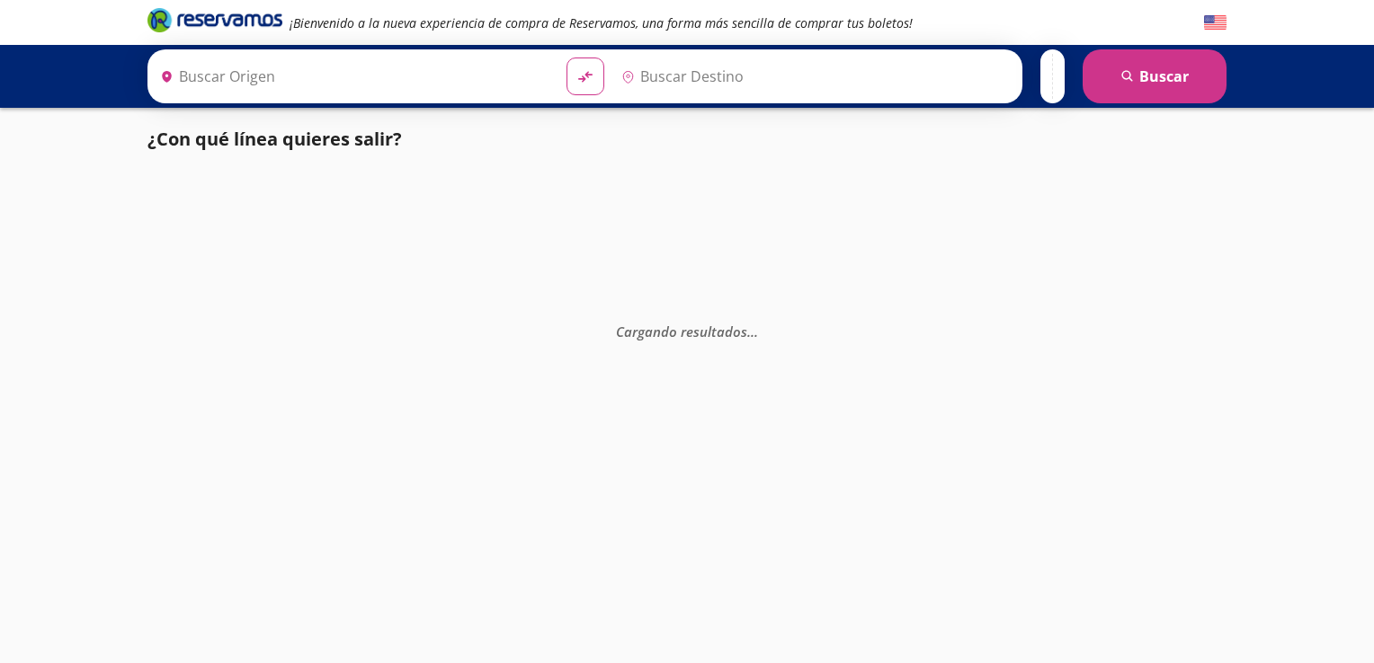
type input "[GEOGRAPHIC_DATA], [GEOGRAPHIC_DATA]"
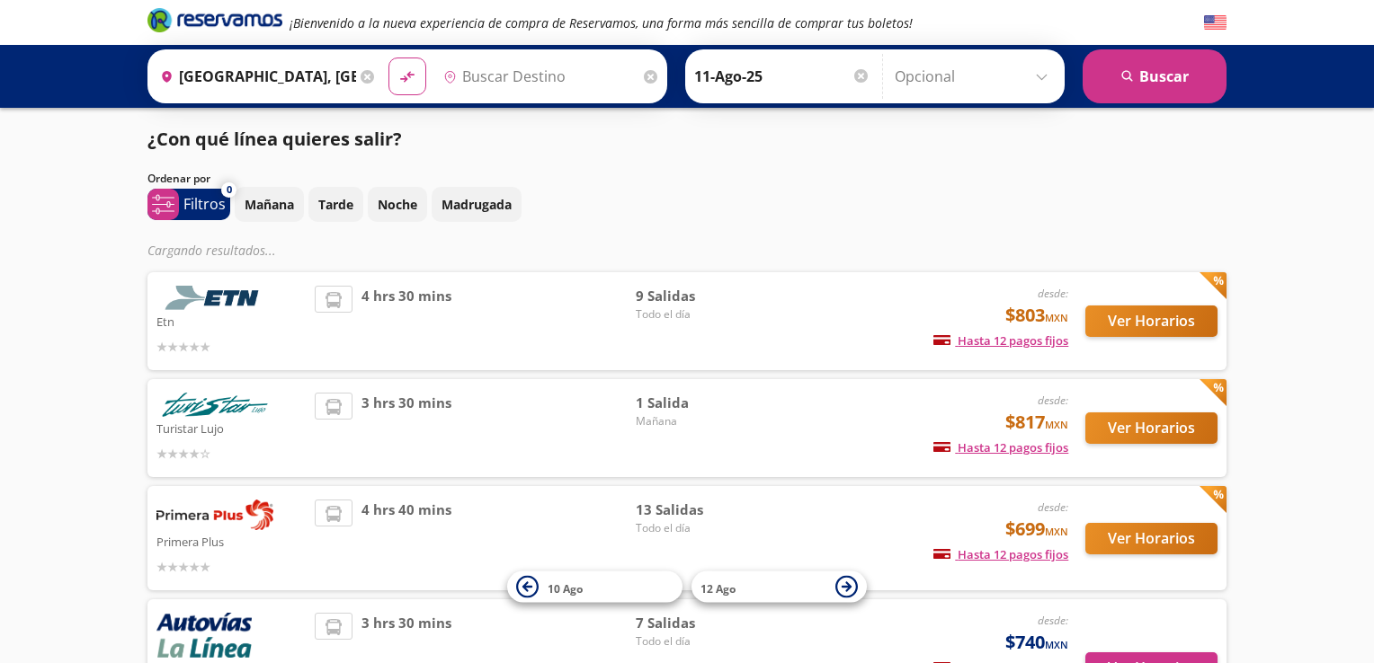
type input "[GEOGRAPHIC_DATA], [GEOGRAPHIC_DATA]"
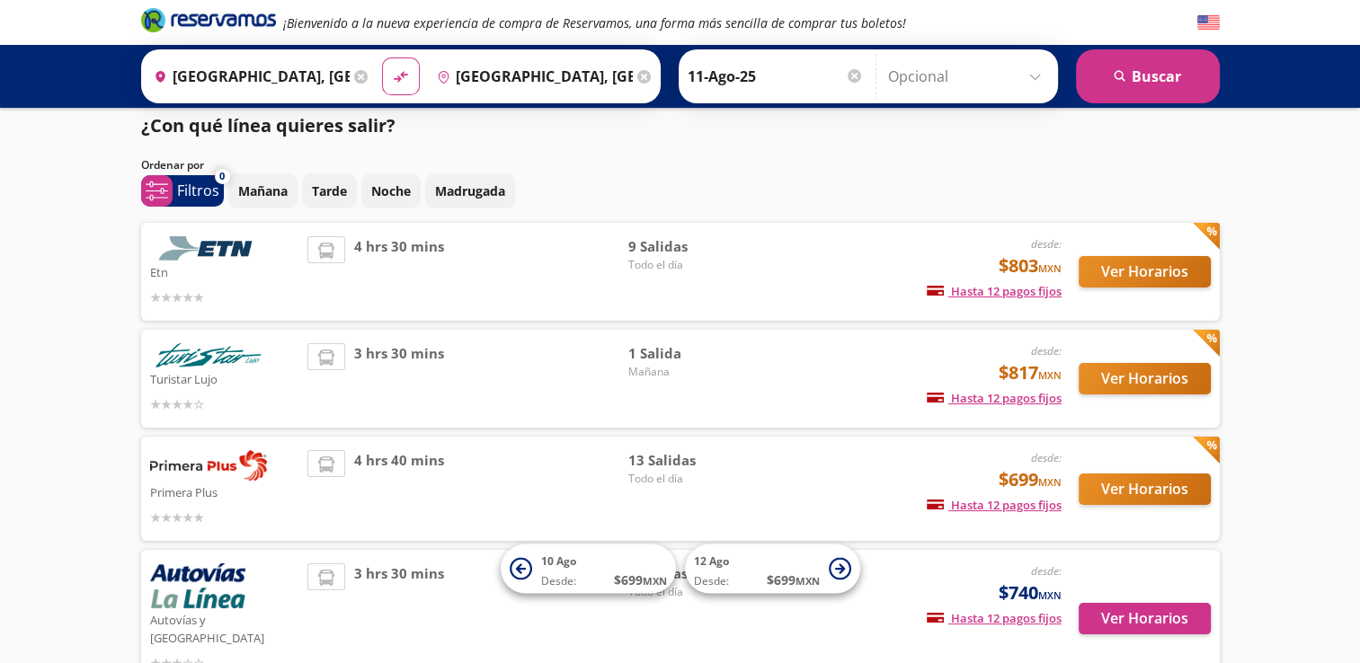
scroll to position [12, 0]
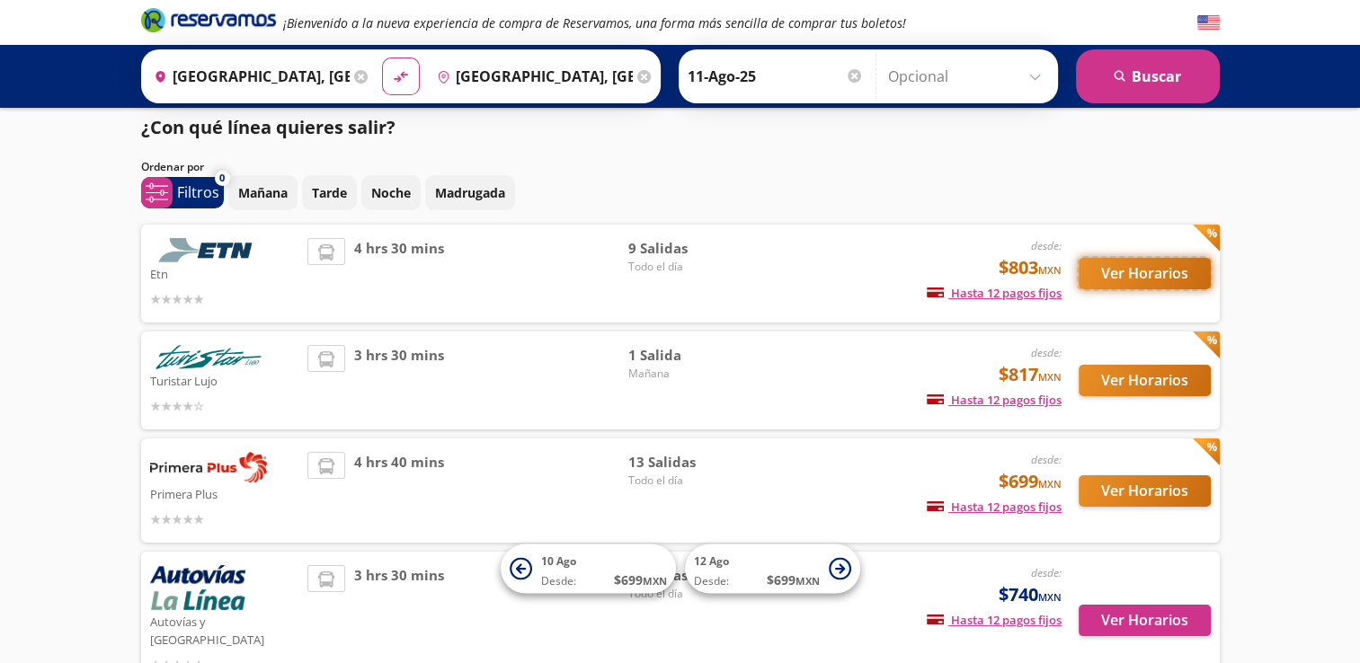
click at [1137, 280] on button "Ver Horarios" at bounding box center [1145, 273] width 132 height 31
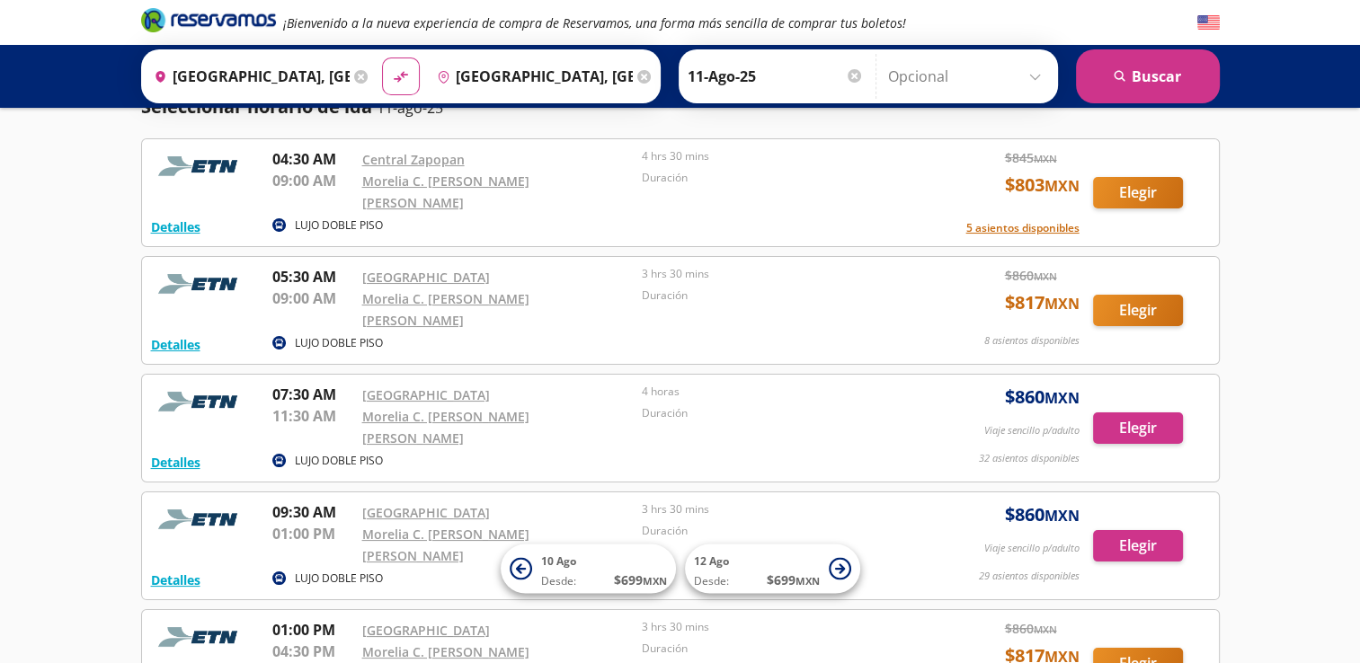
scroll to position [67, 0]
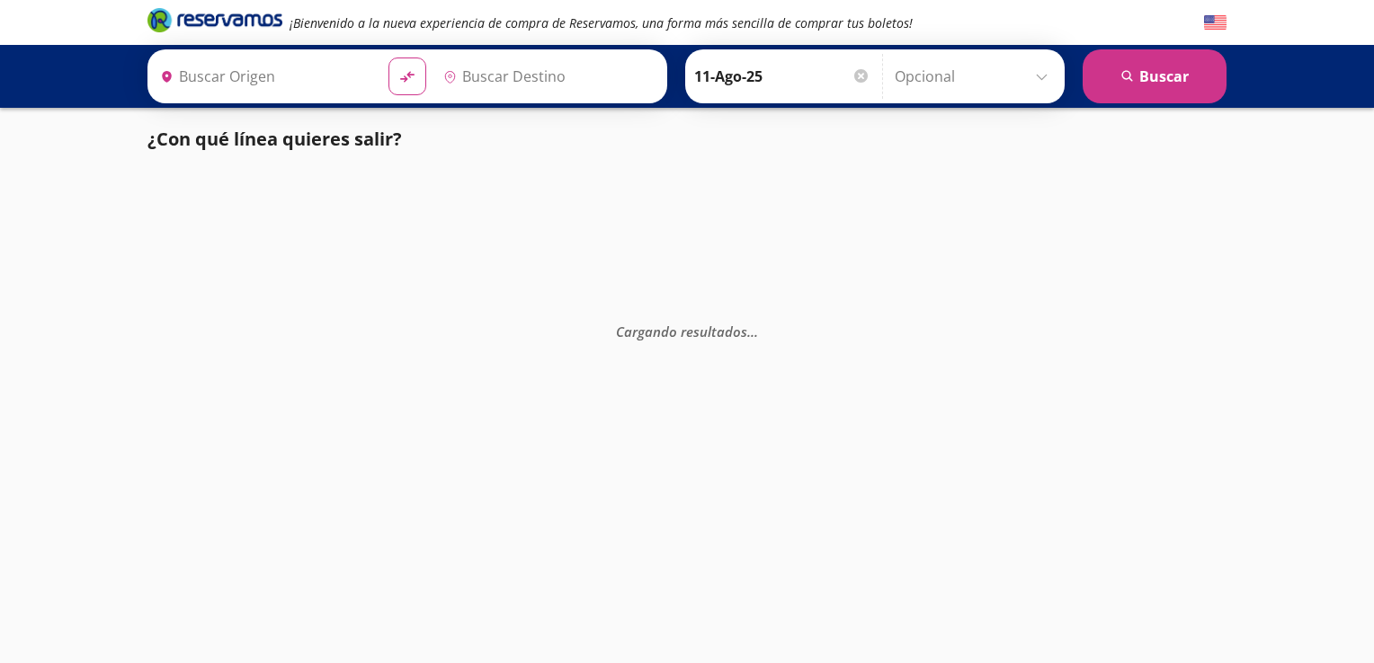
type input "[GEOGRAPHIC_DATA], [GEOGRAPHIC_DATA]"
type input "Pátzcuaro, [GEOGRAPHIC_DATA]"
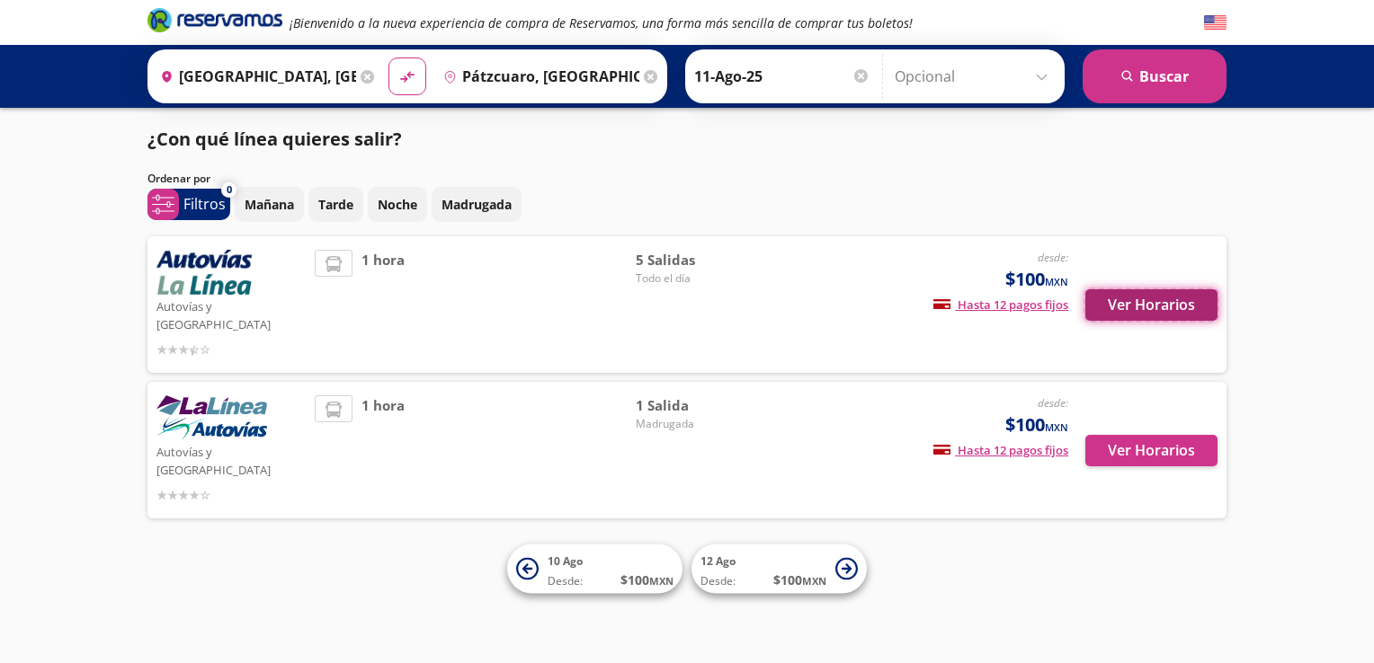
click at [1147, 299] on button "Ver Horarios" at bounding box center [1151, 304] width 132 height 31
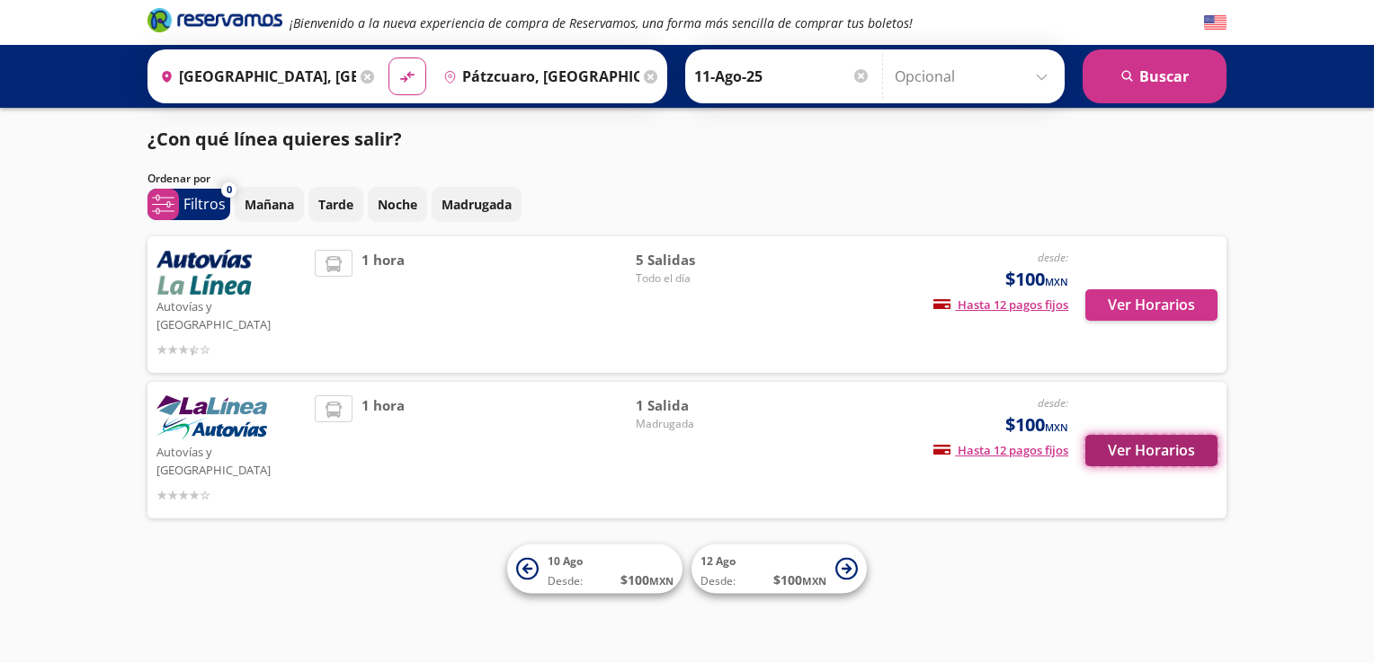
click at [1132, 435] on button "Ver Horarios" at bounding box center [1151, 450] width 132 height 31
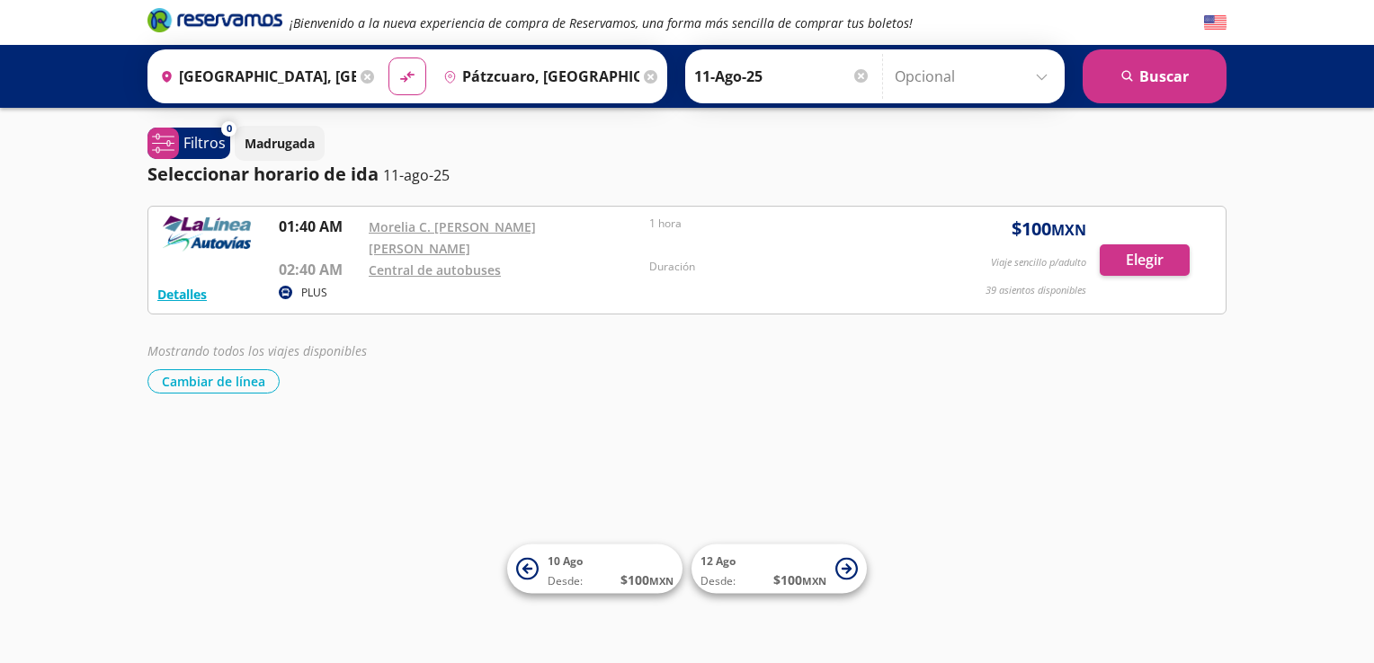
click at [234, 467] on div "¡Bienvenido a la nueva experiencia de compra de Reservamos, una forma más senci…" at bounding box center [687, 331] width 1374 height 663
